Goal: Check status: Check status

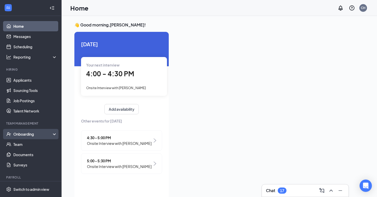
click at [18, 135] on div "Onboarding" at bounding box center [32, 133] width 39 height 5
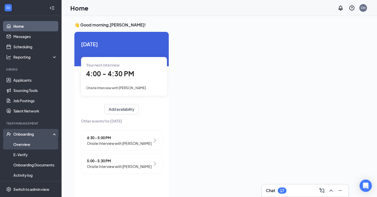
click at [37, 141] on link "Overview" at bounding box center [35, 144] width 44 height 10
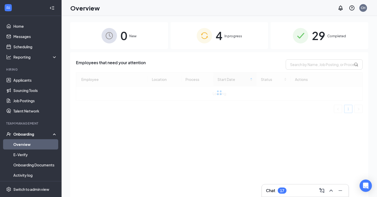
click at [223, 42] on div "4 In progress" at bounding box center [220, 35] width 98 height 27
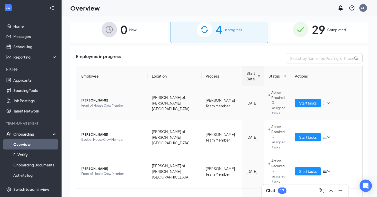
scroll to position [8, 0]
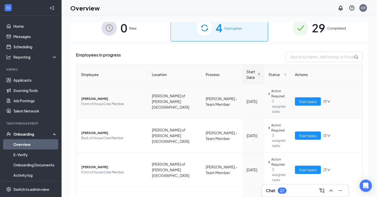
click at [96, 96] on span "[PERSON_NAME]" at bounding box center [112, 98] width 62 height 5
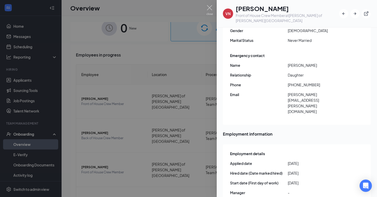
scroll to position [137, 0]
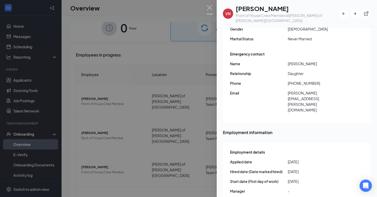
click at [144, 133] on div at bounding box center [188, 98] width 377 height 197
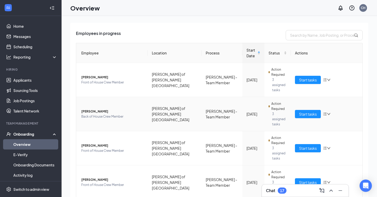
scroll to position [29, 0]
click at [290, 187] on div "Chat 17" at bounding box center [305, 190] width 78 height 8
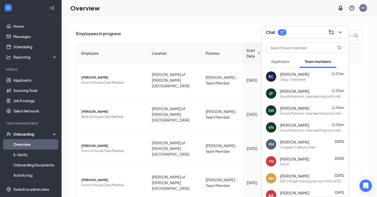
click at [177, 34] on div "Employees in progress" at bounding box center [219, 35] width 287 height 10
